Goal: Transaction & Acquisition: Obtain resource

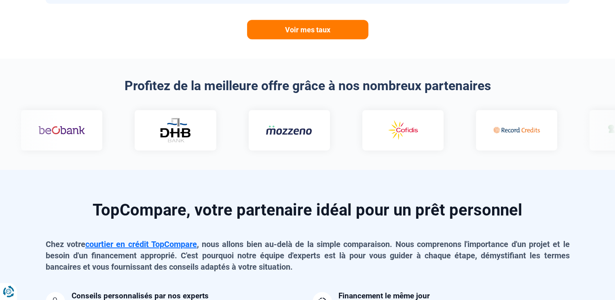
scroll to position [464, 0]
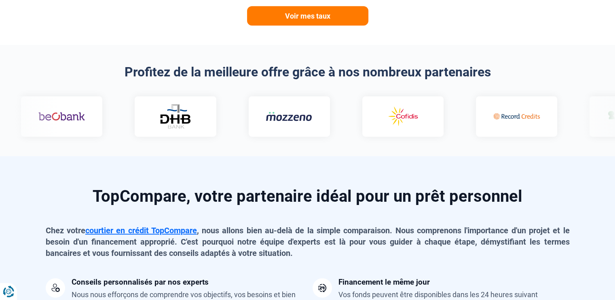
click at [333, 17] on link "Voir mes taux" at bounding box center [307, 15] width 121 height 19
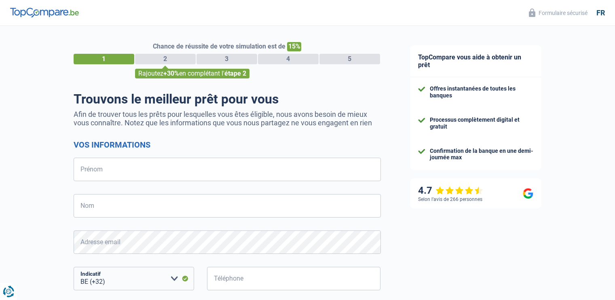
select select "32"
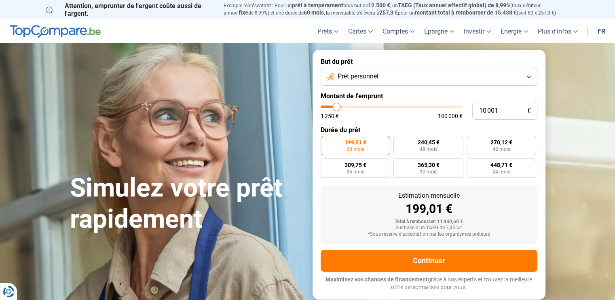
click at [531, 74] on button "Prêt personnel" at bounding box center [429, 77] width 217 height 18
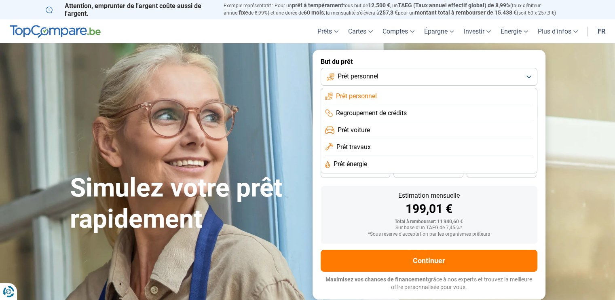
click at [388, 131] on li "Prêt voiture" at bounding box center [429, 130] width 208 height 17
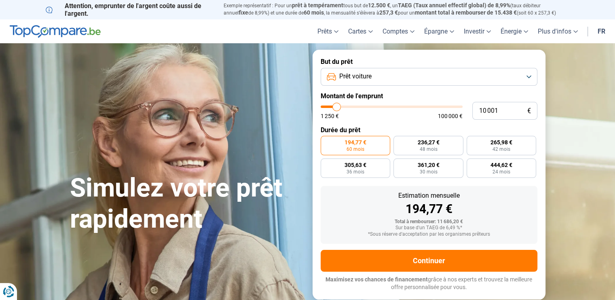
type input "8 250"
type input "8250"
type input "9 250"
type input "9250"
type input "10 250"
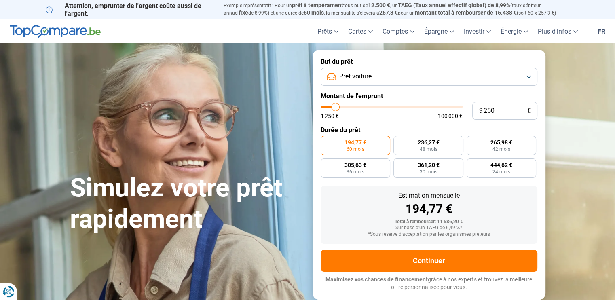
type input "10250"
type input "11 000"
type input "11000"
type input "12 000"
type input "12000"
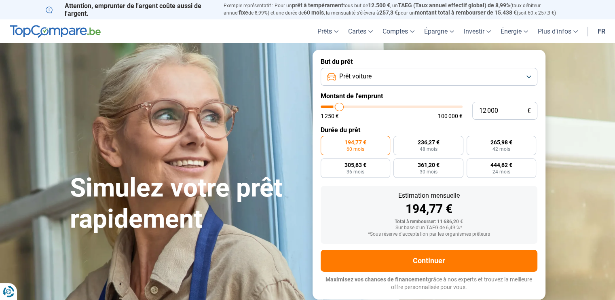
type input "12 500"
type input "12500"
type input "13 750"
type input "13750"
type input "15 000"
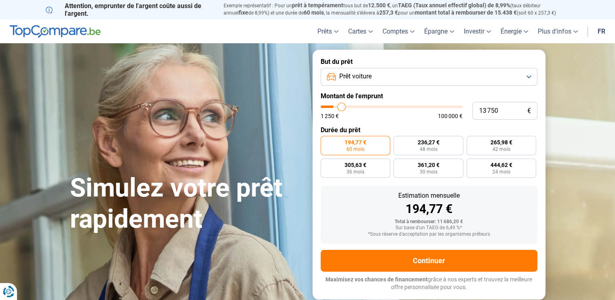
type input "15000"
type input "15 500"
type input "15500"
type input "16 500"
type input "16500"
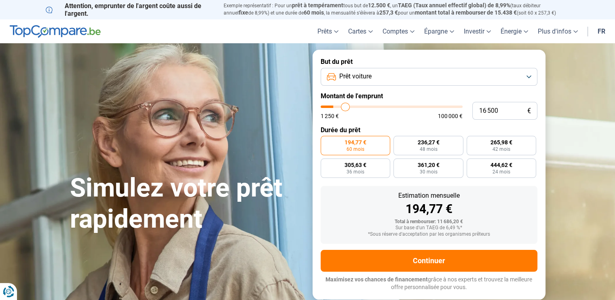
type input "17 000"
type input "17000"
type input "17 500"
type input "17500"
type input "18 500"
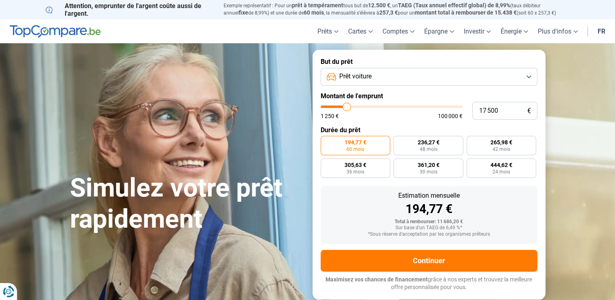
type input "18500"
type input "21 000"
type input "21000"
type input "21 750"
type input "21750"
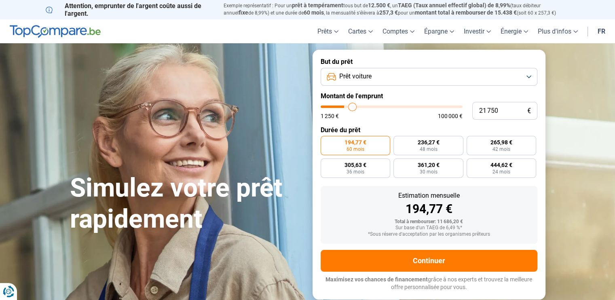
type input "22 250"
type input "22250"
type input "22 500"
type input "22500"
type input "22 000"
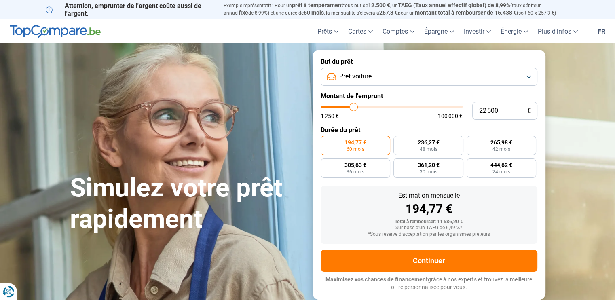
type input "22000"
type input "20 000"
type input "20000"
type input "18 500"
type input "18500"
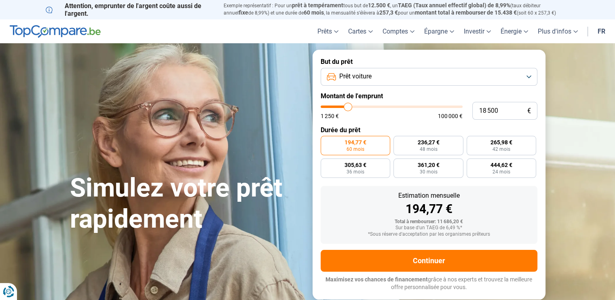
type input "17 000"
type input "17000"
type input "16 500"
type input "16500"
type input "15 500"
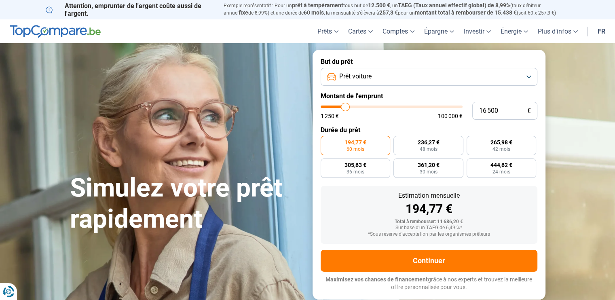
type input "15500"
type input "15 250"
type input "15250"
type input "14 750"
type input "14750"
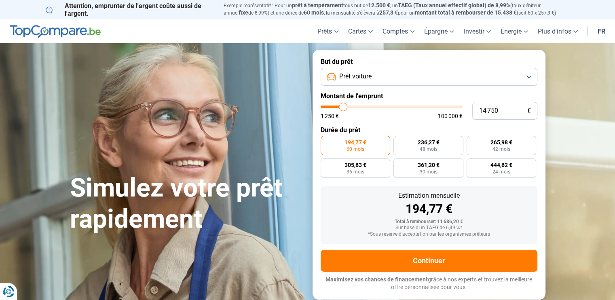
type input "14 500"
type input "14500"
type input "14 250"
type input "14250"
type input "13 750"
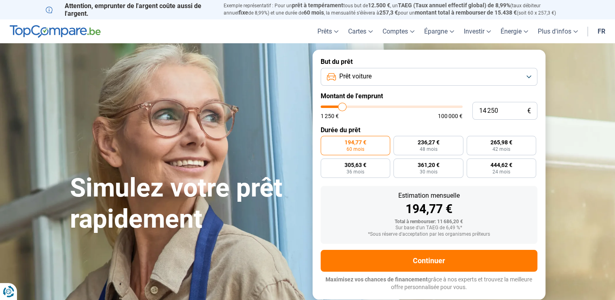
type input "13750"
type input "13 500"
type input "13500"
type input "13 750"
type input "13750"
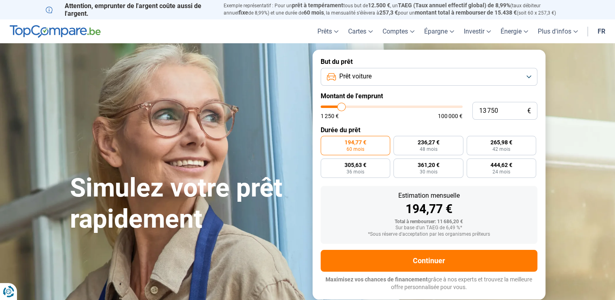
type input "14 250"
type input "14250"
type input "14 750"
type input "14750"
type input "15 250"
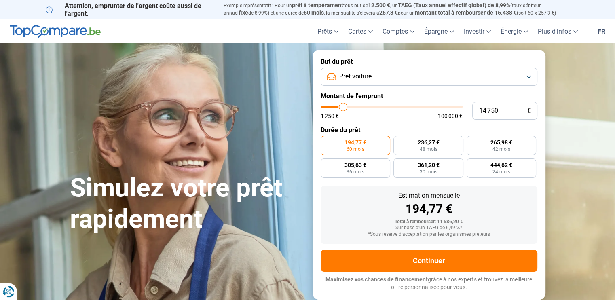
type input "15250"
type input "15 500"
type input "15500"
type input "15 250"
type input "15250"
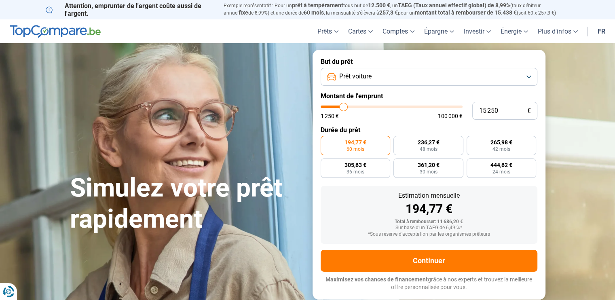
type input "15 000"
type input "15000"
type input "14 750"
type input "14750"
type input "15 250"
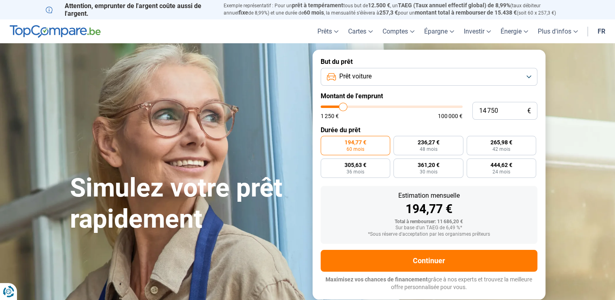
type input "15250"
type input "15 500"
type input "15500"
type input "16 000"
type input "16000"
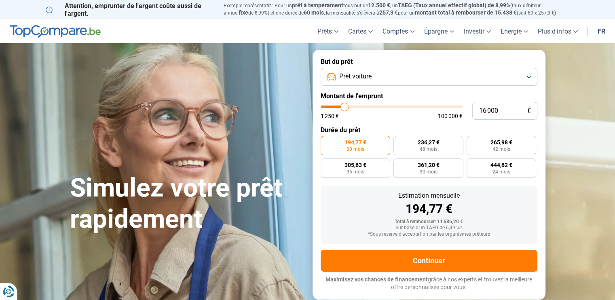
type input "16 500"
type input "16500"
type input "16 750"
type input "16750"
type input "17 250"
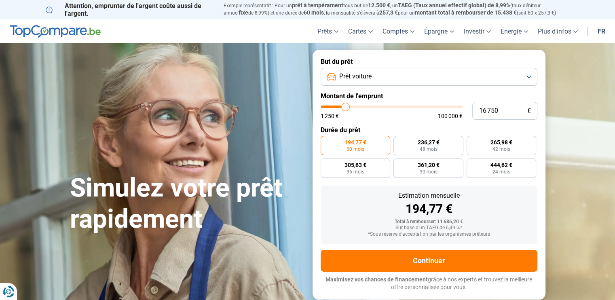
type input "17250"
type input "16 500"
type input "16500"
type input "16 250"
type input "16250"
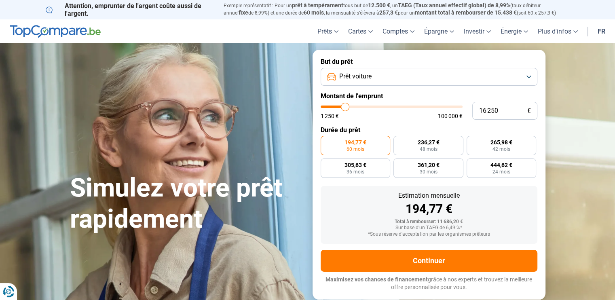
type input "16 000"
drag, startPoint x: 334, startPoint y: 106, endPoint x: 345, endPoint y: 109, distance: 11.5
type input "16000"
click at [345, 108] on input "range" at bounding box center [392, 107] width 142 height 2
radio input "false"
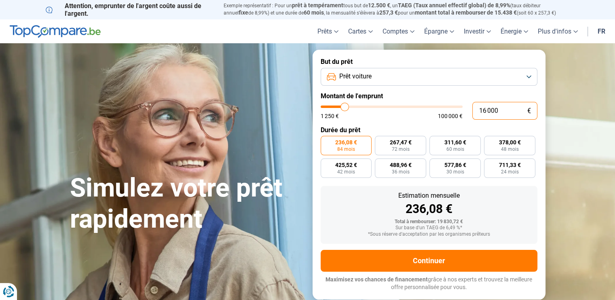
click at [491, 112] on input "16 000" at bounding box center [504, 111] width 65 height 18
click at [483, 109] on input "16 000" at bounding box center [504, 111] width 65 height 18
type input "1 000"
type input "1250"
type input "15 000"
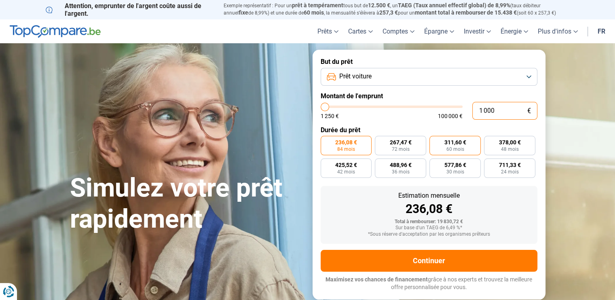
type input "15000"
radio input "true"
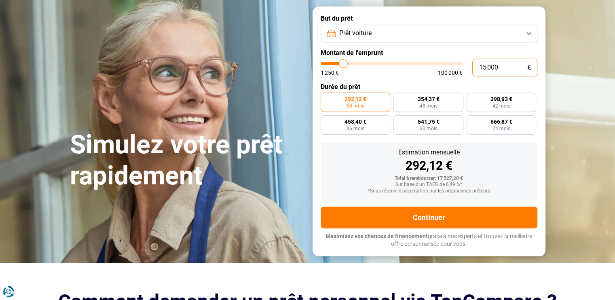
scroll to position [47, 0]
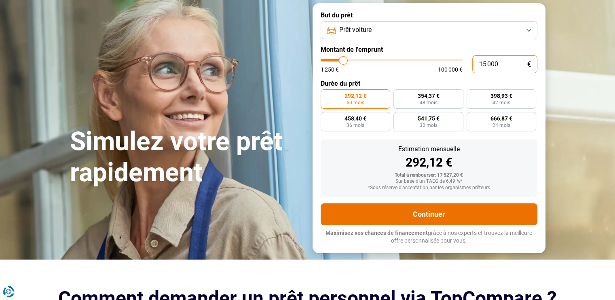
type input "15 000"
click at [438, 213] on button "Continuer" at bounding box center [429, 214] width 217 height 22
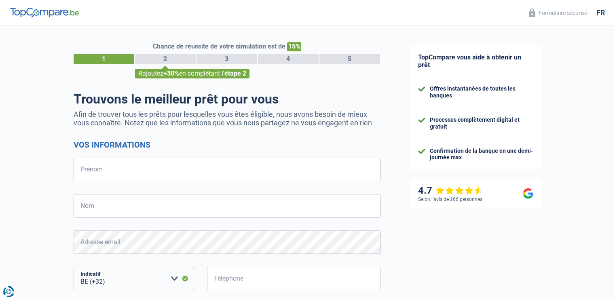
select select "32"
